Goal: Task Accomplishment & Management: Complete application form

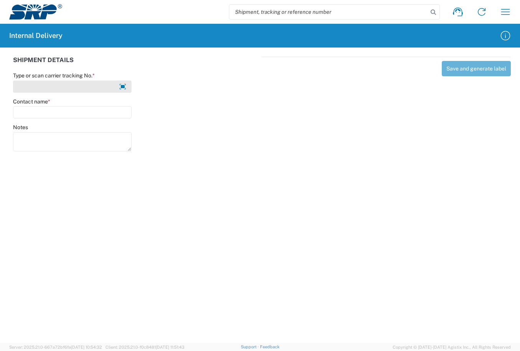
click at [95, 87] on input "Type or scan carrier tracking No. *" at bounding box center [72, 86] width 118 height 12
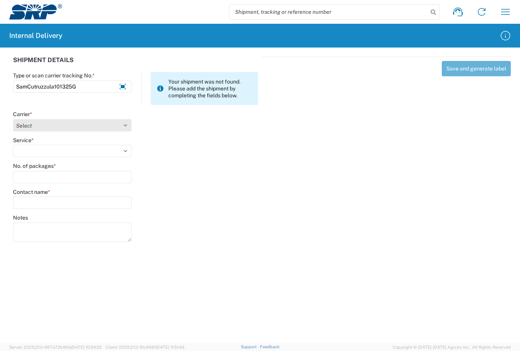
type input "SamCutruzzula101325G"
click at [126, 126] on select "Select Amazon Logistics ATI Trucking BC Dimerco Logistics Empire Southwest FedE…" at bounding box center [72, 125] width 118 height 12
select select "18713"
click at [13, 119] on select "Select Amazon Logistics ATI Trucking BC Dimerco Logistics Empire Southwest FedE…" at bounding box center [72, 125] width 118 height 12
drag, startPoint x: 126, startPoint y: 152, endPoint x: 124, endPoint y: 156, distance: 4.8
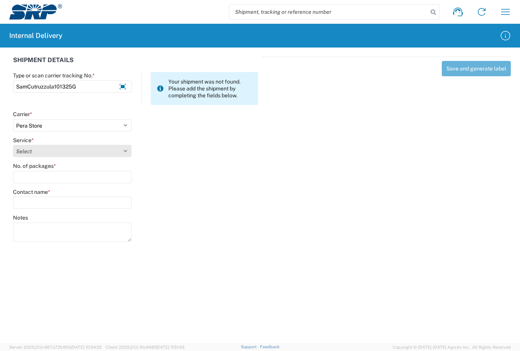
click at [125, 154] on select "Select Ground Inter-Office" at bounding box center [72, 151] width 118 height 12
select select "35763"
click at [13, 145] on select "Select Ground Inter-Office" at bounding box center [72, 151] width 118 height 12
click at [96, 177] on input "No. of packages *" at bounding box center [72, 177] width 118 height 12
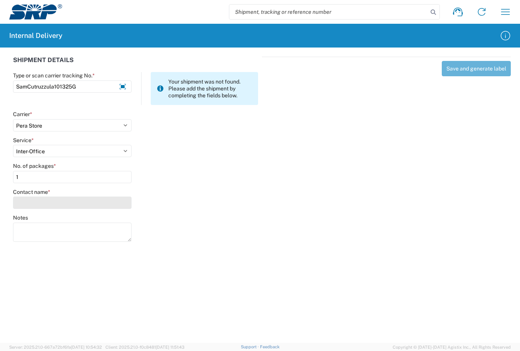
type input "1"
click at [89, 197] on input "Contact name *" at bounding box center [72, 203] width 118 height 12
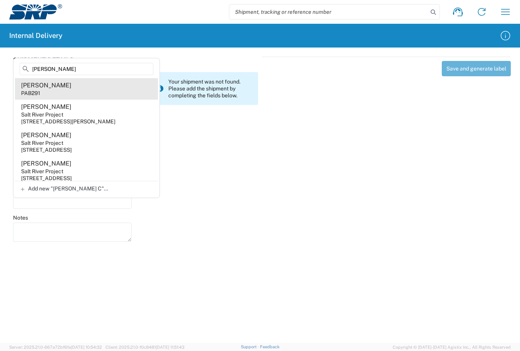
type input "Sam C"
click at [34, 96] on div "PAB291" at bounding box center [30, 93] width 19 height 7
type input "Sam Cutruzzula"
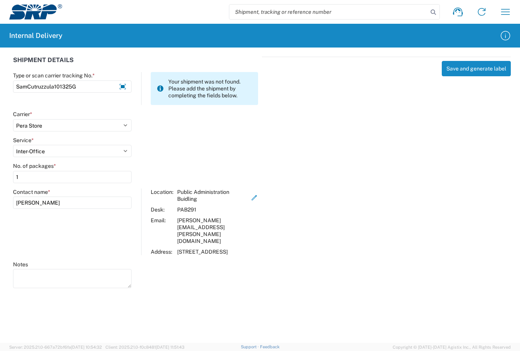
click at [225, 41] on agx-form-header "Internal Delivery" at bounding box center [260, 36] width 520 height 24
click at [247, 37] on agx-form-header "Internal Delivery" at bounding box center [260, 36] width 520 height 24
click at [468, 71] on button "Save and generate label" at bounding box center [476, 68] width 69 height 15
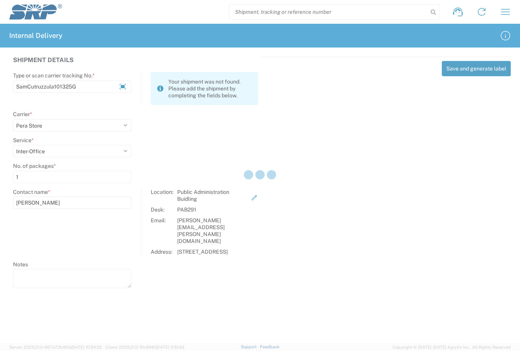
select select
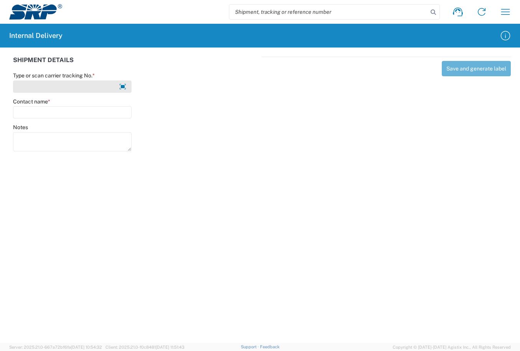
click at [49, 82] on input "Type or scan carrier tracking No. *" at bounding box center [72, 86] width 118 height 12
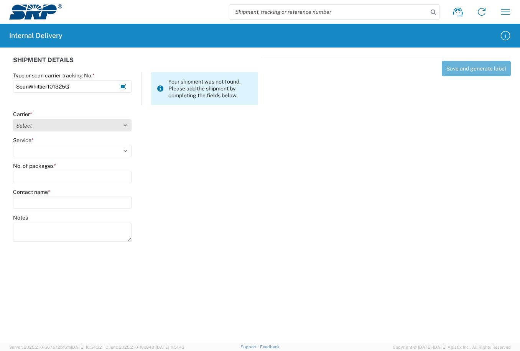
type input "SeanWhittier101325G"
click at [125, 125] on select "Select Amazon Logistics ATI Trucking BC Dimerco Logistics Empire Southwest FedE…" at bounding box center [72, 125] width 118 height 12
select select "18713"
click at [13, 119] on select "Select Amazon Logistics ATI Trucking BC Dimerco Logistics Empire Southwest FedE…" at bounding box center [72, 125] width 118 height 12
click at [124, 149] on select "Select Ground Inter-Office" at bounding box center [72, 151] width 118 height 12
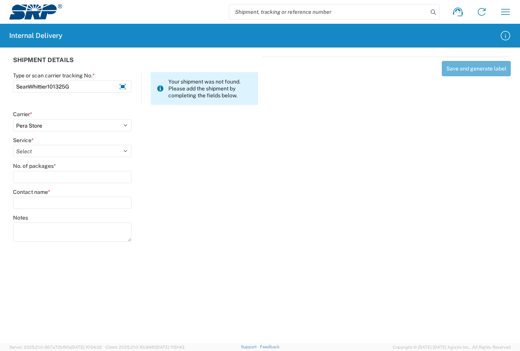
select select "35763"
click at [13, 145] on select "Select Ground Inter-Office" at bounding box center [72, 151] width 118 height 12
click at [81, 177] on input "No. of packages *" at bounding box center [72, 177] width 118 height 12
type input "1"
click at [87, 200] on input "Contact name *" at bounding box center [72, 203] width 118 height 12
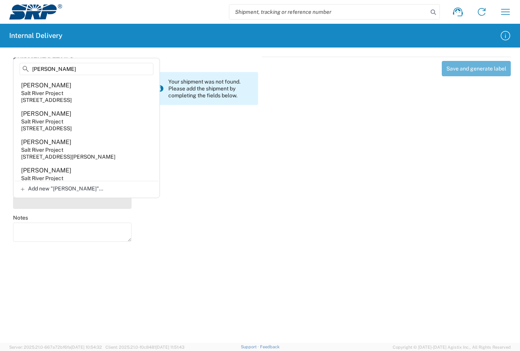
type input "Sean"
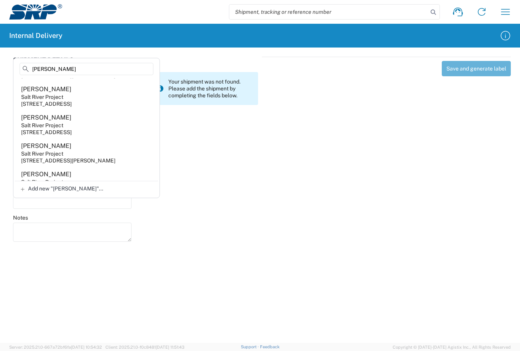
scroll to position [199, 0]
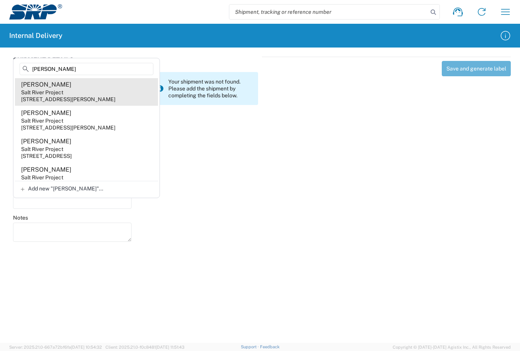
click at [50, 103] on div "6504 E Thomas Rd, POB002, Scottsdale, AZ, 85251, US" at bounding box center [68, 99] width 94 height 7
type input "Sean Whittier"
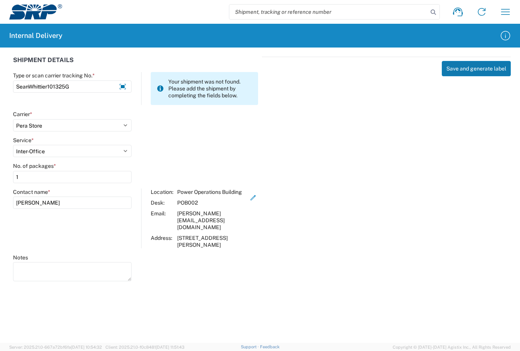
click at [479, 66] on button "Save and generate label" at bounding box center [476, 68] width 69 height 15
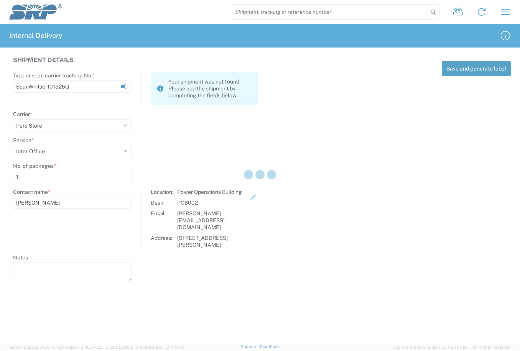
select select
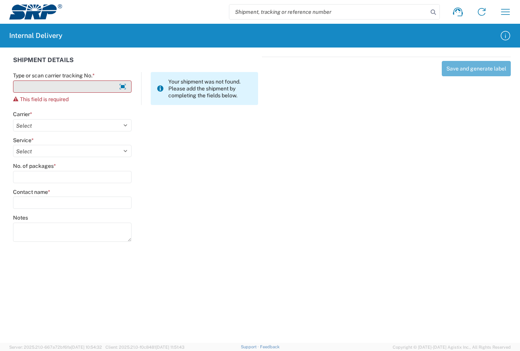
click at [73, 84] on input "Type or scan carrier tracking No. *" at bounding box center [72, 86] width 118 height 12
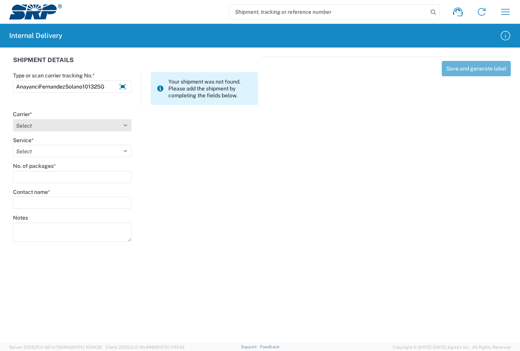
type input "AnayanciFernandezSolano101325G"
click at [124, 127] on select "Select Amazon Logistics ATI Trucking BC Dimerco Logistics Empire Southwest FedE…" at bounding box center [72, 125] width 118 height 12
select select "18713"
click at [13, 119] on select "Select Amazon Logistics ATI Trucking BC Dimerco Logistics Empire Southwest FedE…" at bounding box center [72, 125] width 118 height 12
click at [123, 148] on select "Select Ground Inter-Office" at bounding box center [72, 151] width 118 height 12
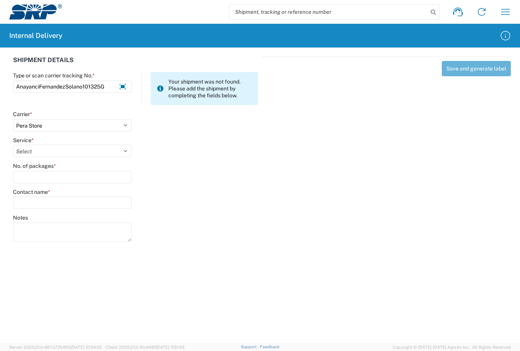
select select "35763"
click at [13, 145] on select "Select Ground Inter-Office" at bounding box center [72, 151] width 118 height 12
click at [79, 177] on input "No. of packages *" at bounding box center [72, 177] width 118 height 12
type input "1"
click at [90, 201] on input "Contact name *" at bounding box center [72, 203] width 118 height 12
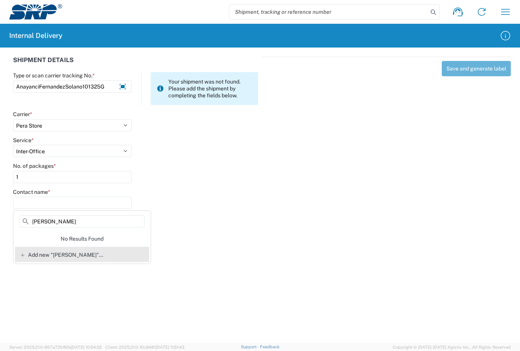
type input "Anayanci Fernandez Solano"
click at [87, 255] on span "Add new "Anayanci Fernandez Solano"..." at bounding box center [65, 254] width 75 height 7
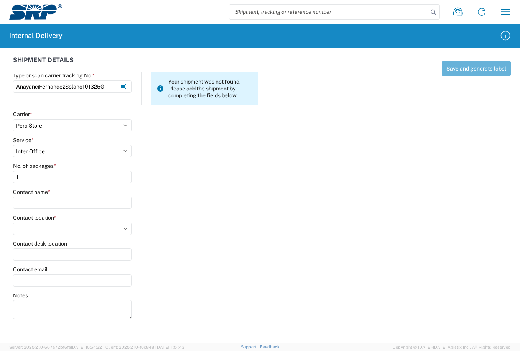
type input "Anayanci Fernandez Solano"
click at [126, 226] on select "Select 16th Street Facility 27th St Facility Agua Fria Generating Station Cooli…" at bounding box center [72, 229] width 118 height 12
select select "58895"
click at [13, 223] on select "Select 16th Street Facility 27th St Facility Agua Fria Generating Station Cooli…" at bounding box center [72, 229] width 118 height 12
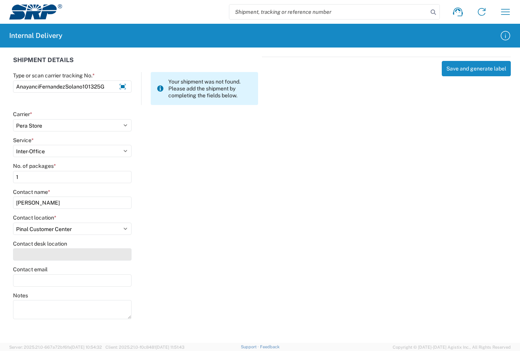
click at [50, 253] on input "Contact desk location" at bounding box center [72, 254] width 118 height 12
type input "PCC200"
click at [473, 72] on button "Save and generate label" at bounding box center [476, 68] width 69 height 15
select select
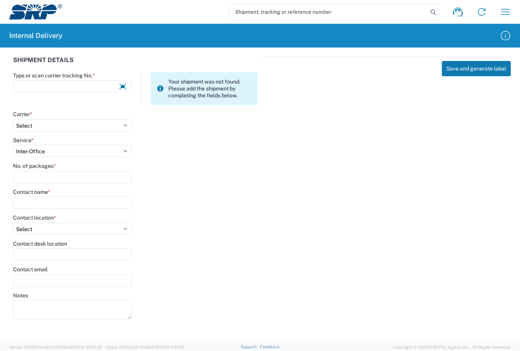
select select
